Goal: Task Accomplishment & Management: Manage account settings

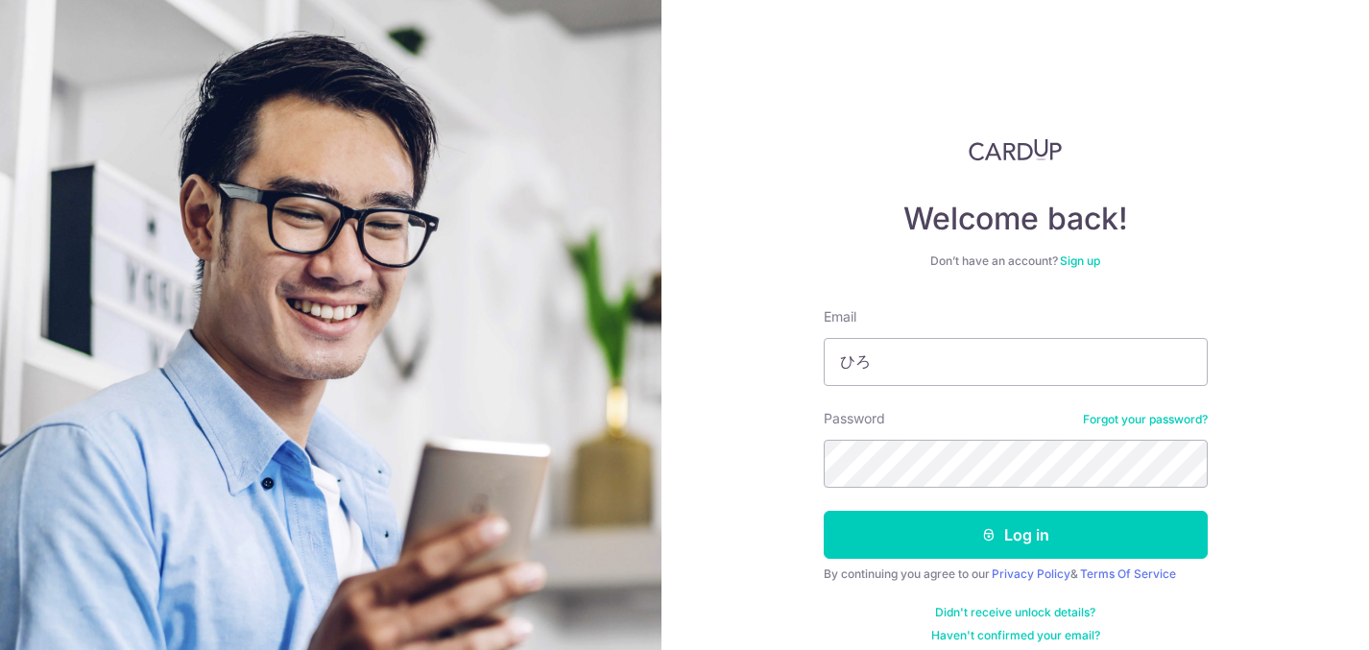
type input "ひ"
type input "[EMAIL_ADDRESS][DOMAIN_NAME]"
click at [823, 511] on button "Log in" at bounding box center [1015, 535] width 384 height 48
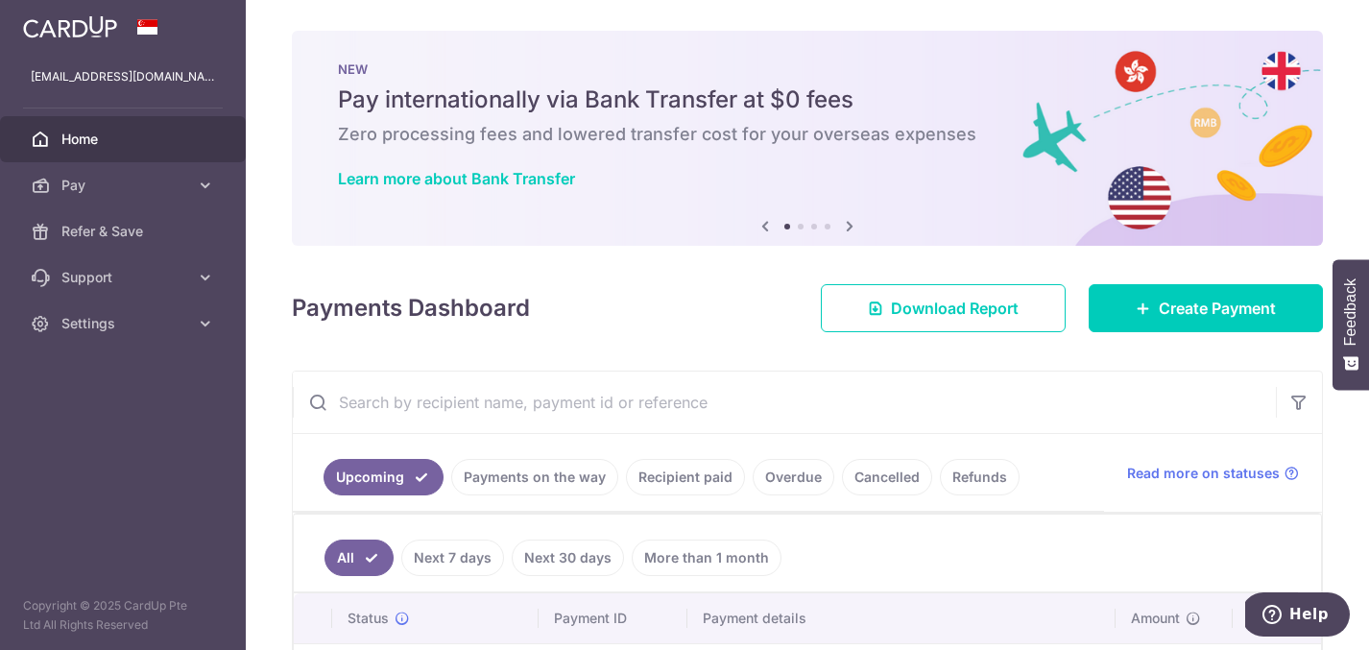
click at [870, 477] on link "Cancelled" at bounding box center [887, 477] width 90 height 36
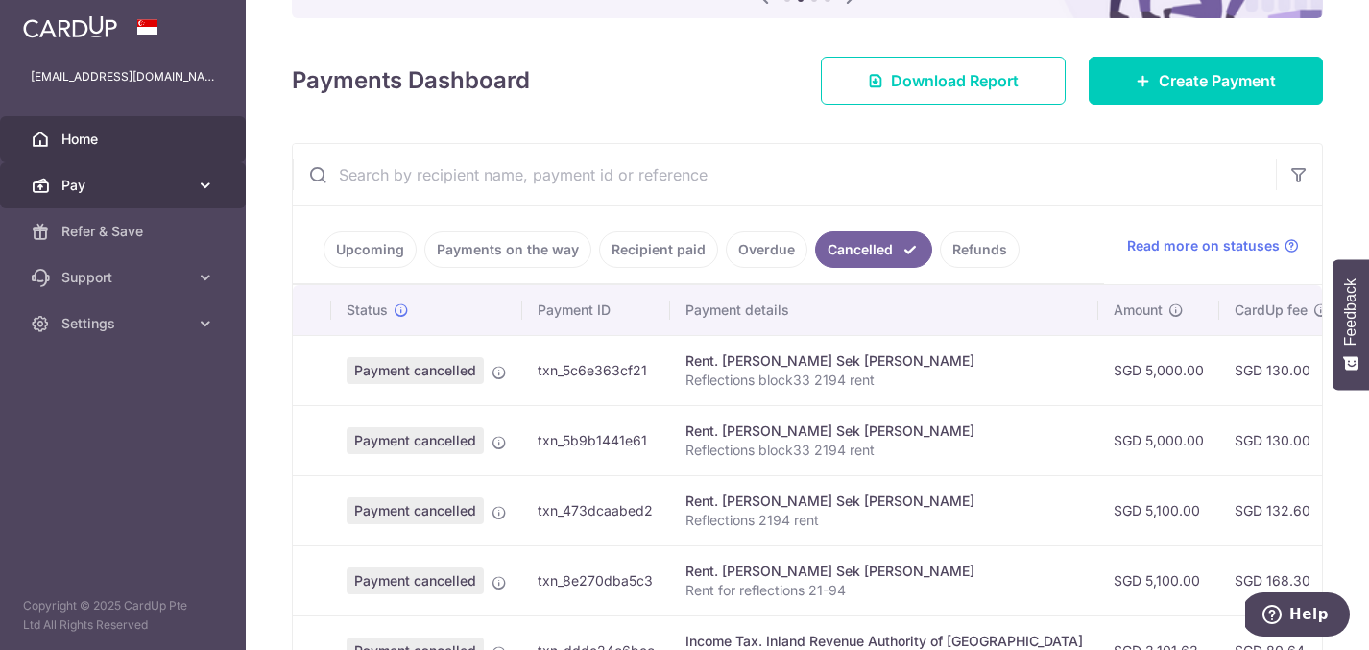
click at [106, 195] on link "Pay" at bounding box center [123, 185] width 246 height 46
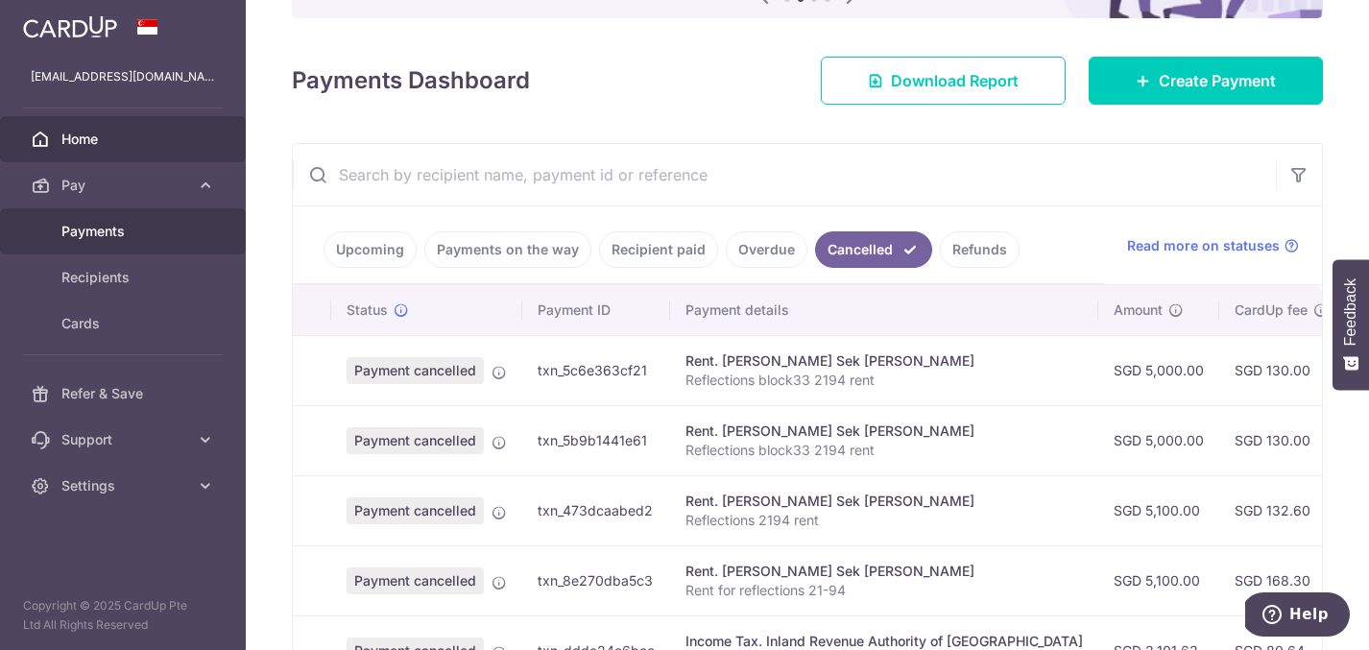
click at [93, 250] on link "Payments" at bounding box center [123, 231] width 246 height 46
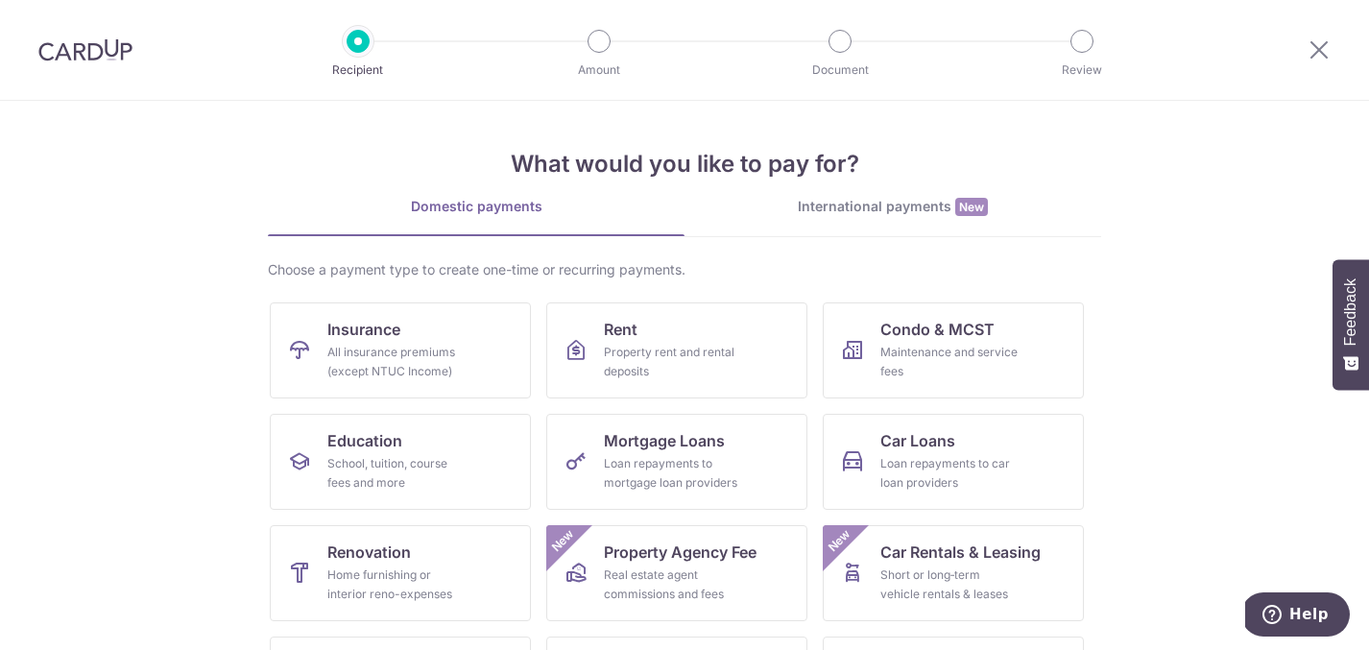
click at [107, 52] on img at bounding box center [85, 49] width 94 height 23
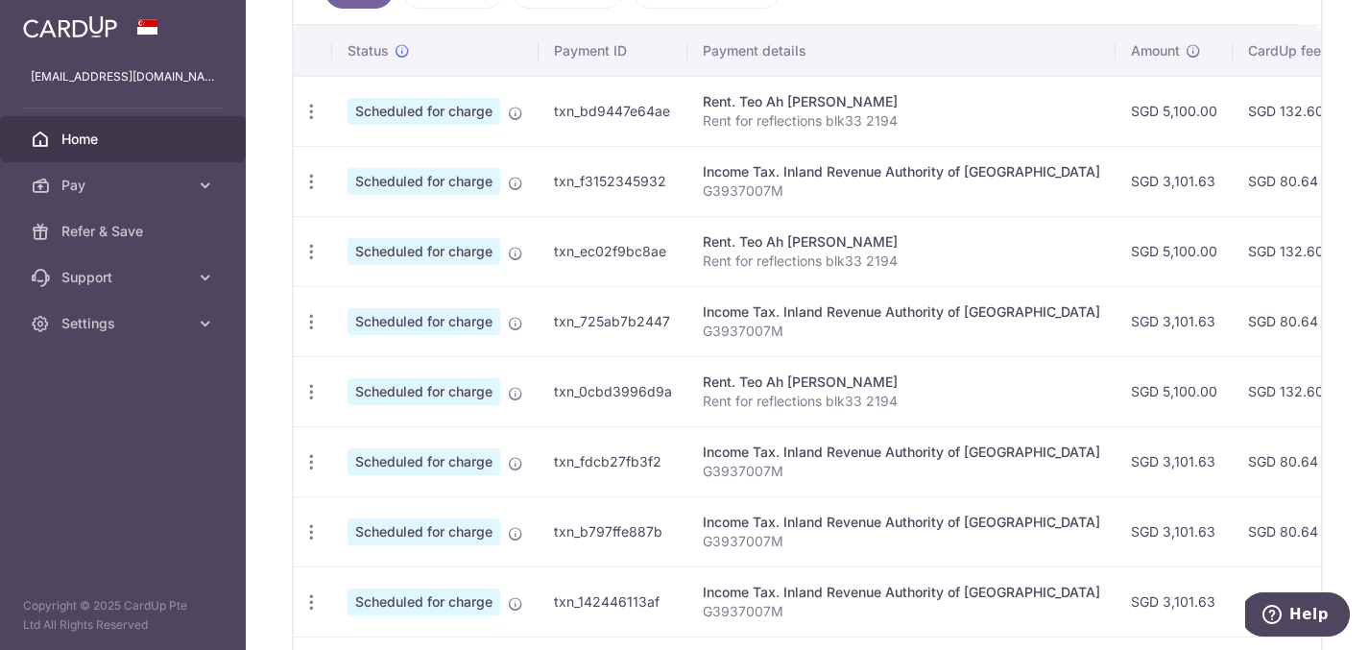
scroll to position [545, 0]
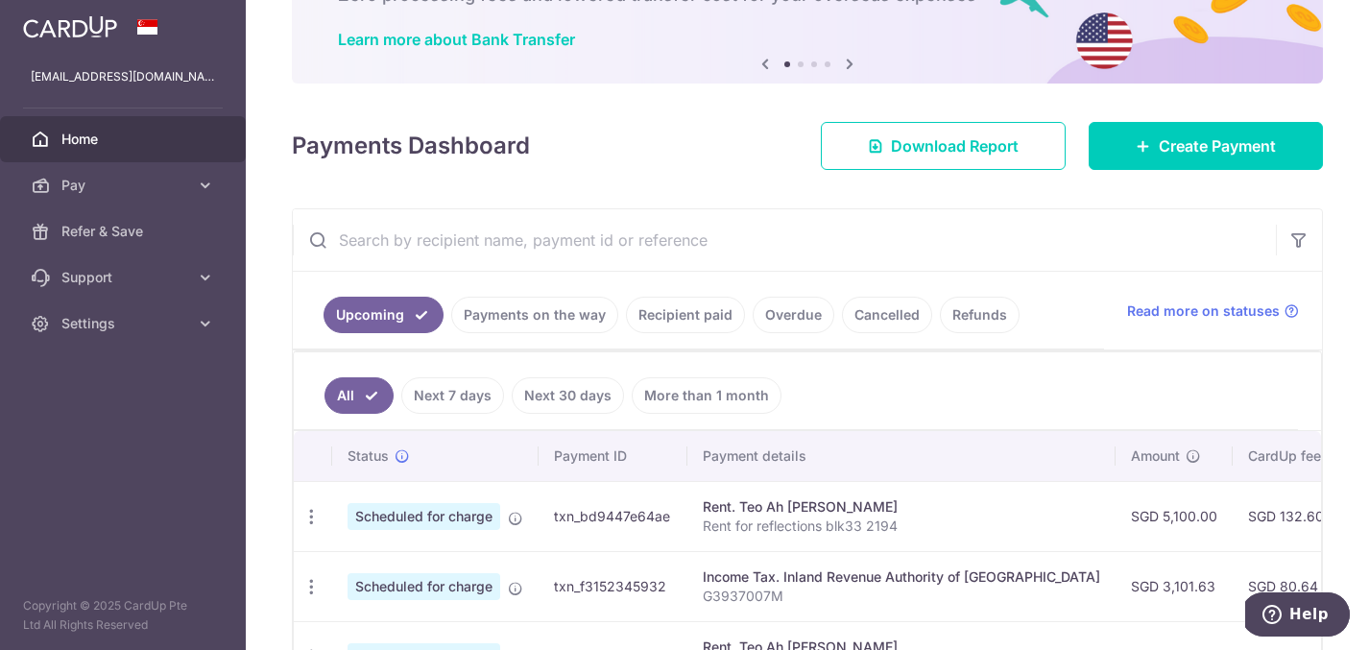
click at [886, 315] on link "Cancelled" at bounding box center [887, 315] width 90 height 36
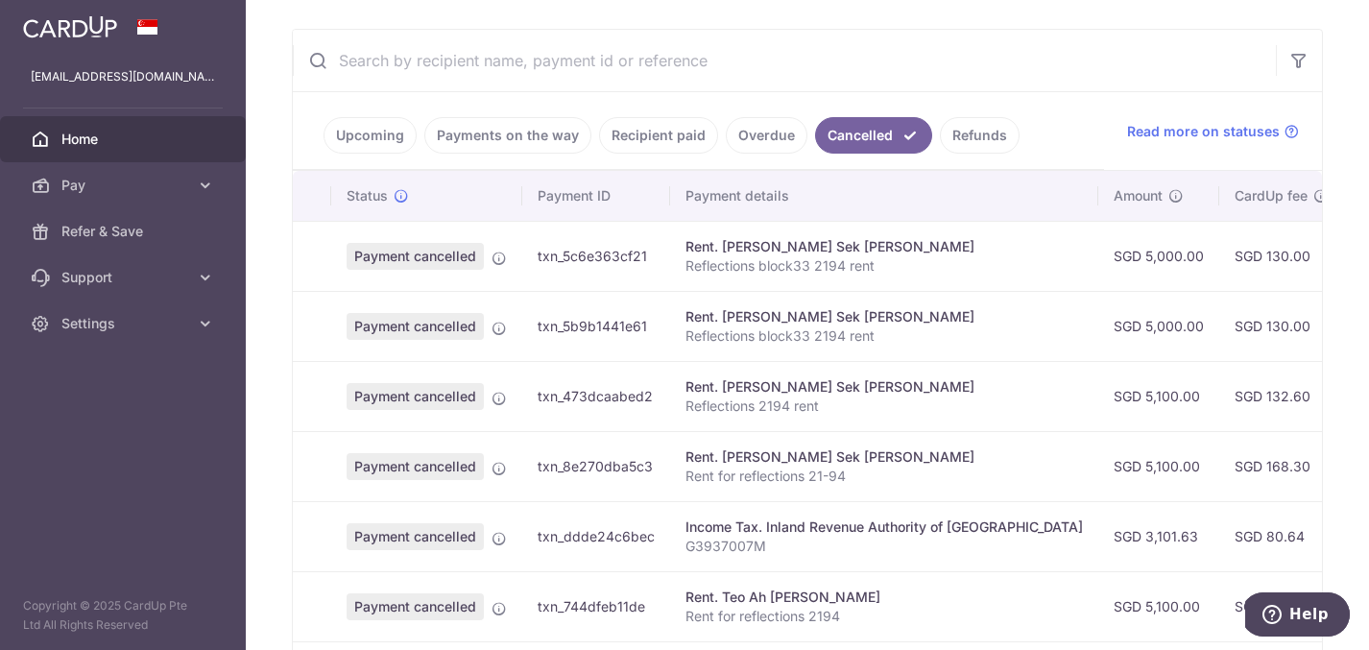
scroll to position [0, 0]
